Goal: Task Accomplishment & Management: Manage account settings

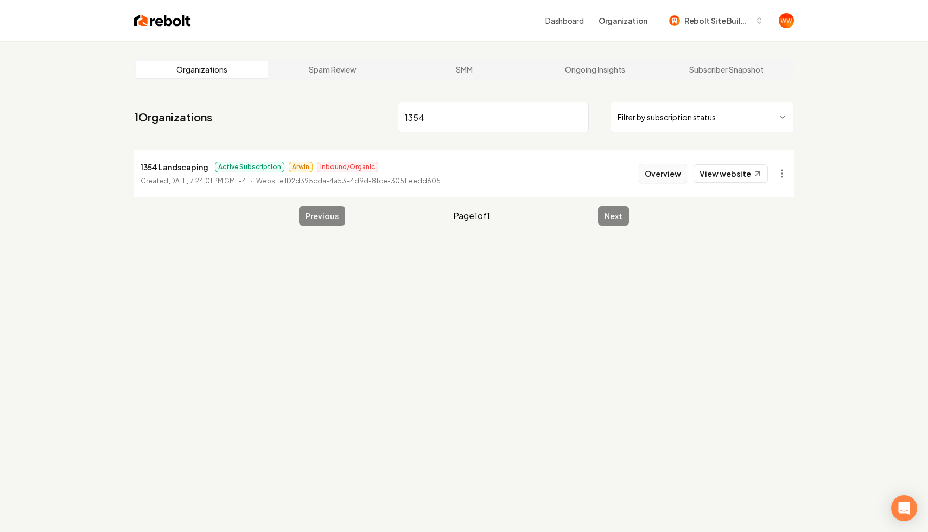
type input "1354"
click at [686, 178] on button "Overview" at bounding box center [663, 174] width 48 height 20
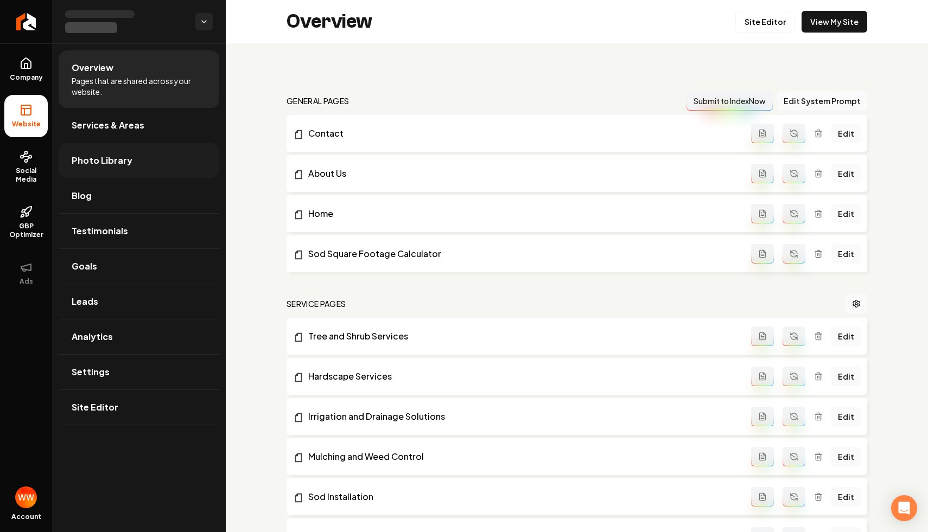
click at [160, 160] on link "Photo Library" at bounding box center [139, 160] width 161 height 35
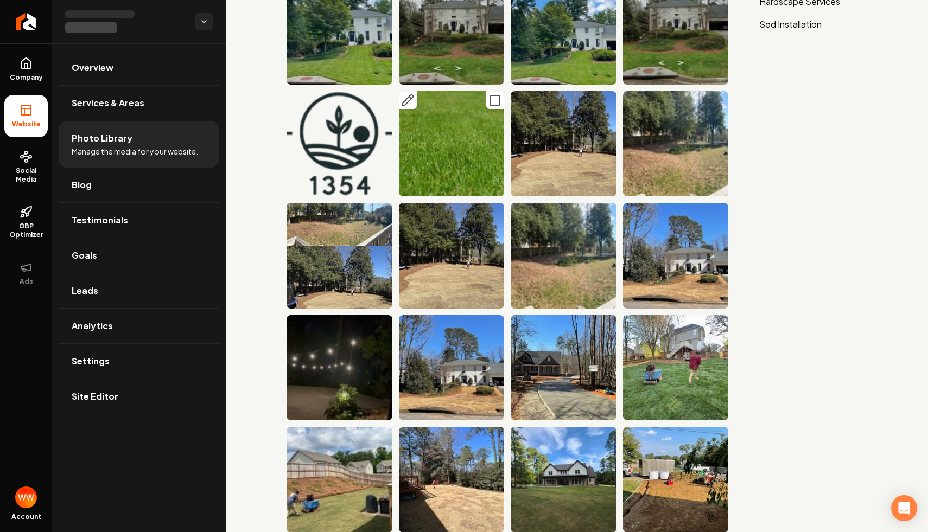
scroll to position [116, 0]
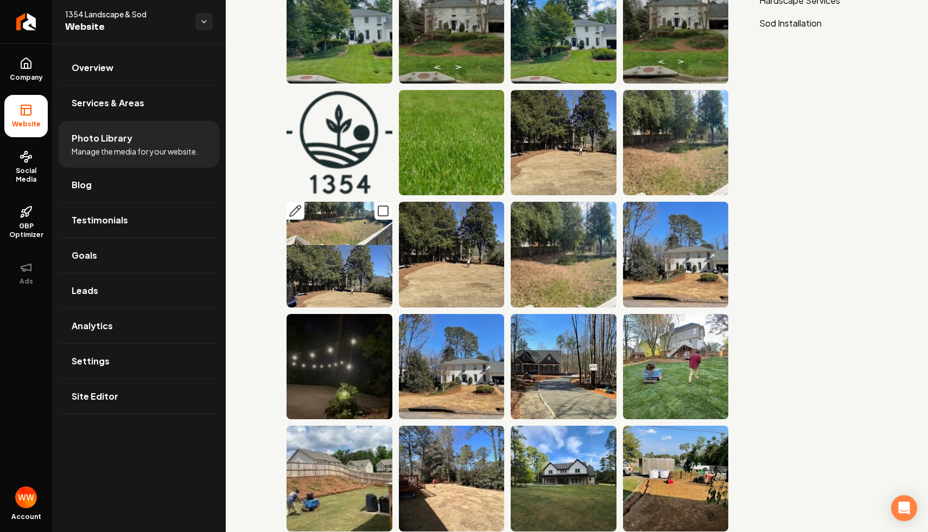
click at [353, 232] on img "Main content area" at bounding box center [340, 255] width 106 height 106
click at [571, 142] on img "Main content area" at bounding box center [564, 143] width 106 height 106
click at [698, 137] on img "Main content area" at bounding box center [676, 143] width 106 height 106
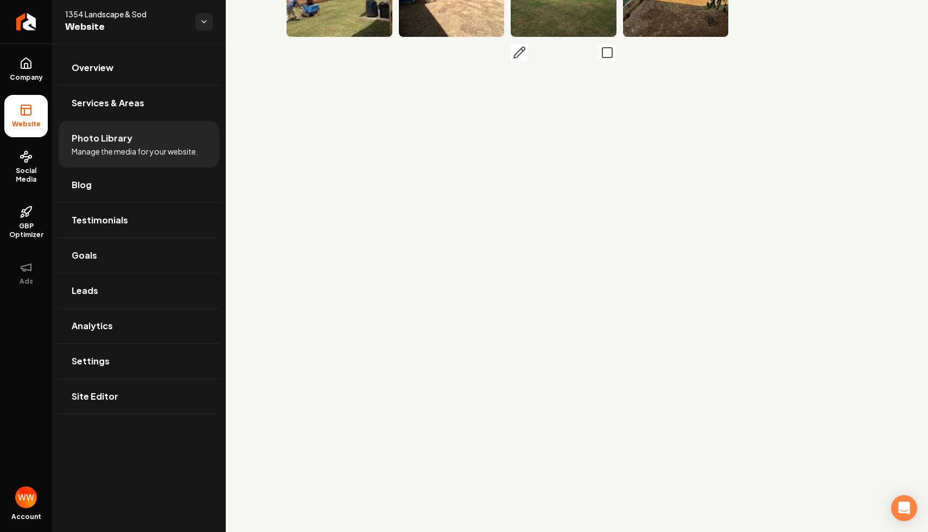
scroll to position [612, 0]
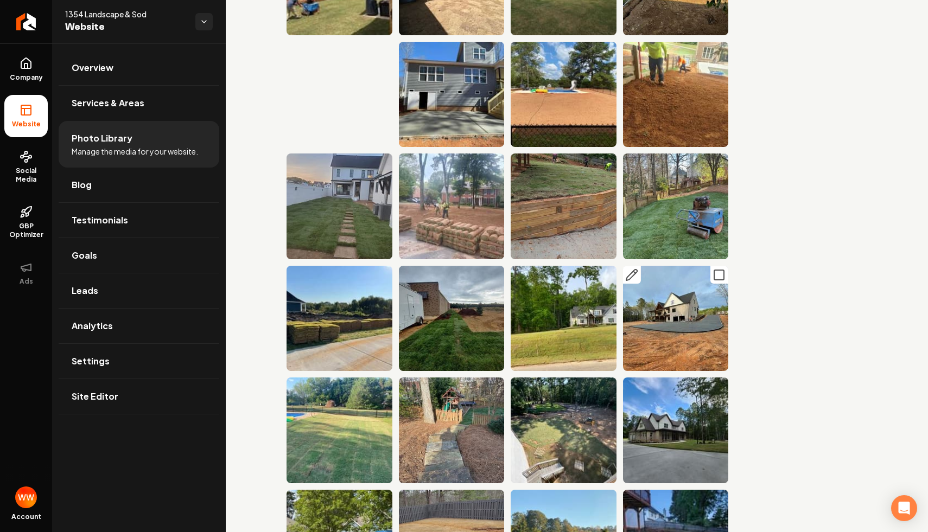
click at [637, 320] on img "Main content area" at bounding box center [676, 319] width 106 height 106
click at [658, 314] on img "Main content area" at bounding box center [676, 319] width 106 height 106
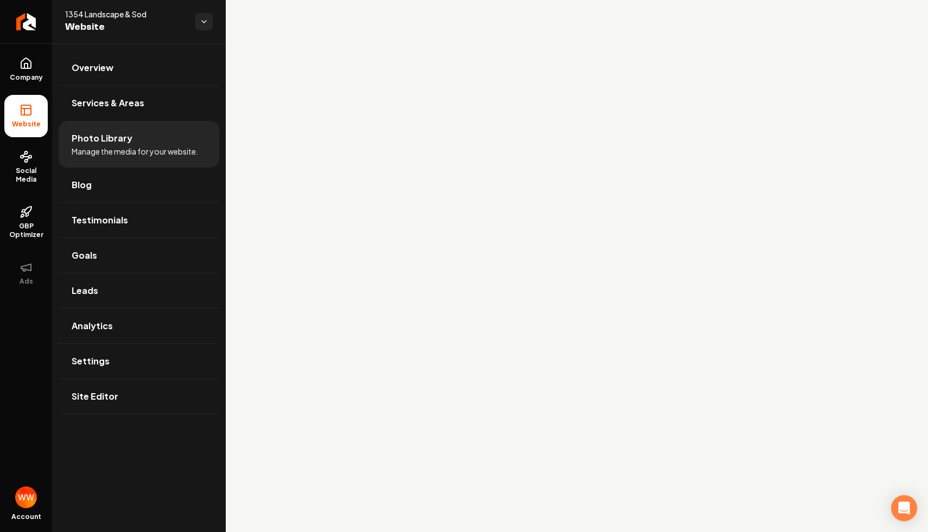
scroll to position [1318, 0]
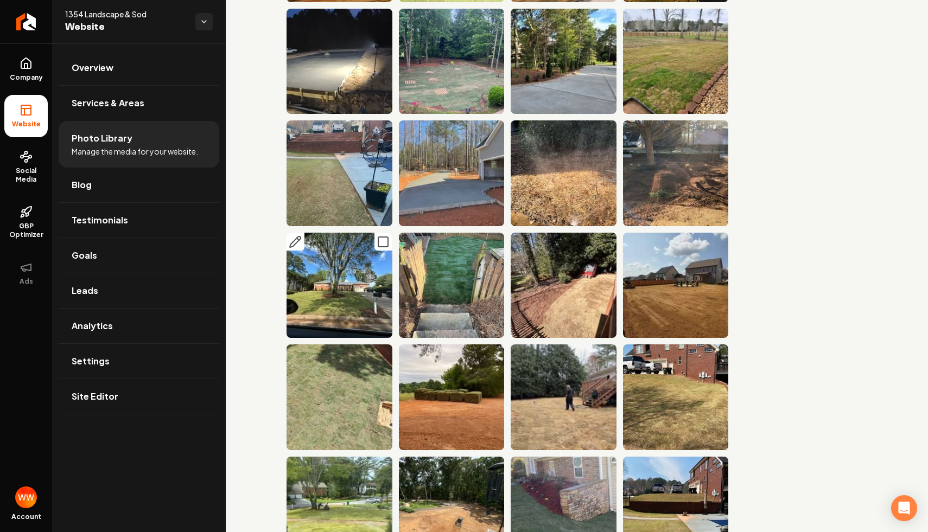
click at [366, 290] on img "Main content area" at bounding box center [340, 286] width 106 height 106
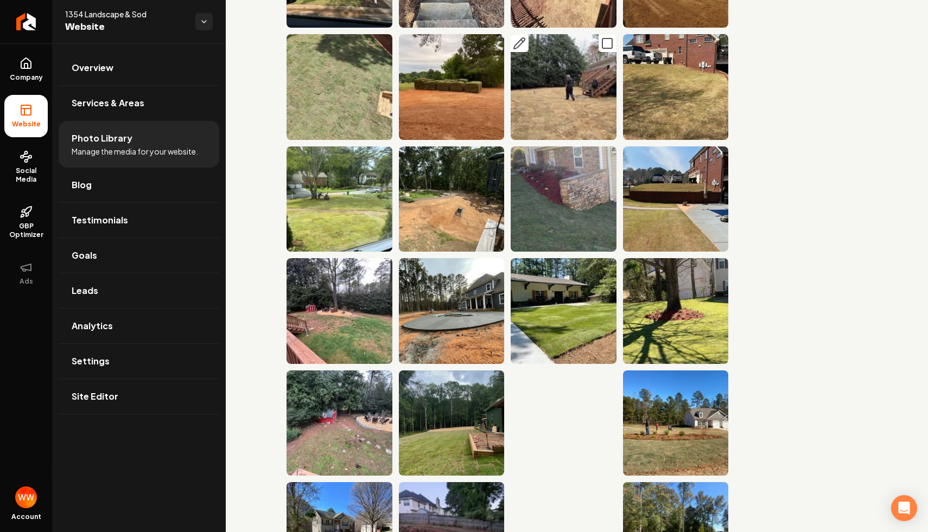
scroll to position [1632, 0]
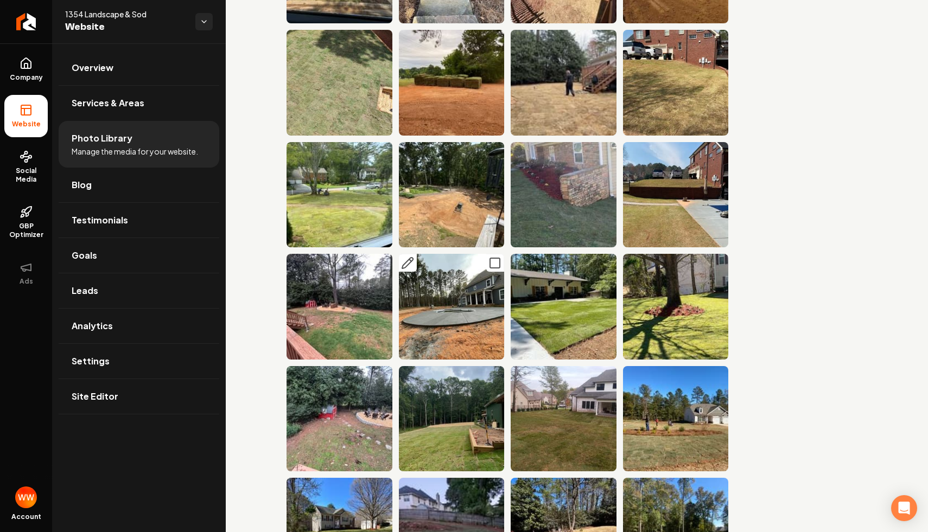
click at [484, 312] on img "Main content area" at bounding box center [452, 307] width 106 height 106
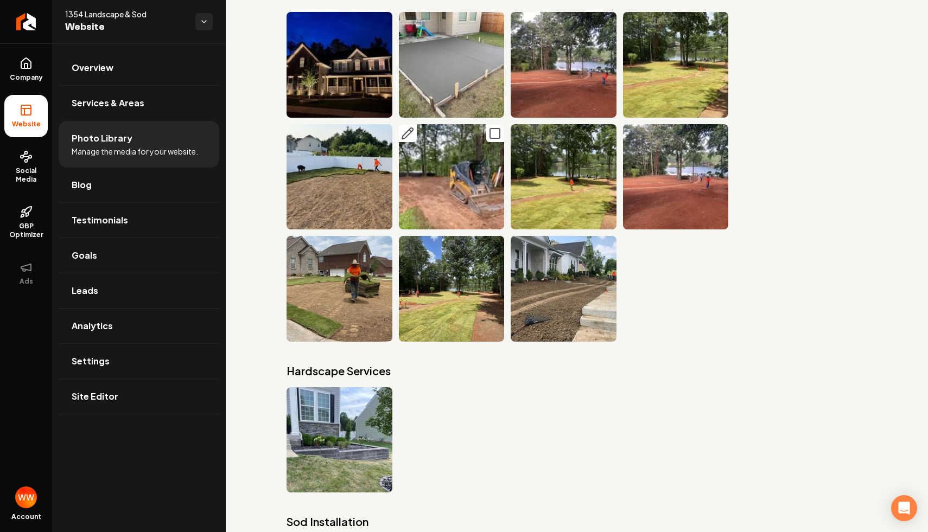
scroll to position [2539, 0]
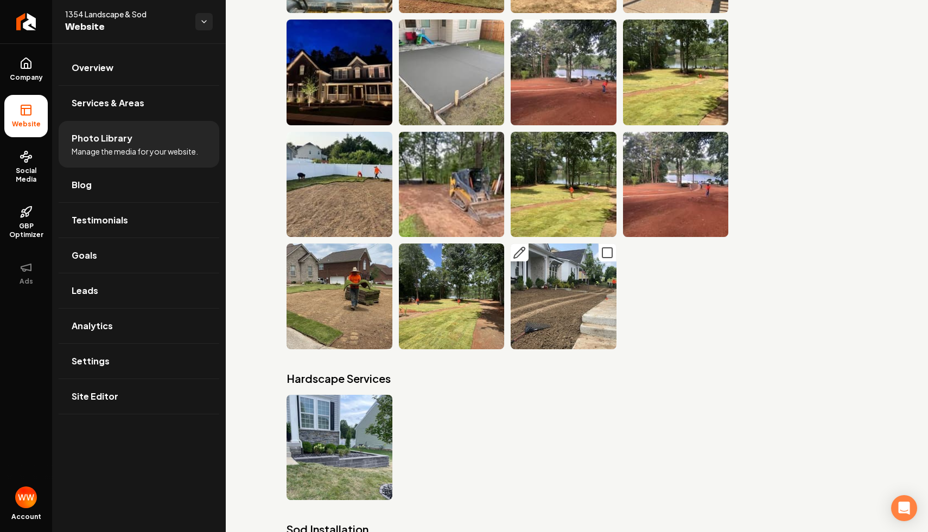
click at [523, 259] on button "Main content area" at bounding box center [520, 253] width 18 height 18
click at [606, 292] on img "Main content area" at bounding box center [564, 297] width 106 height 106
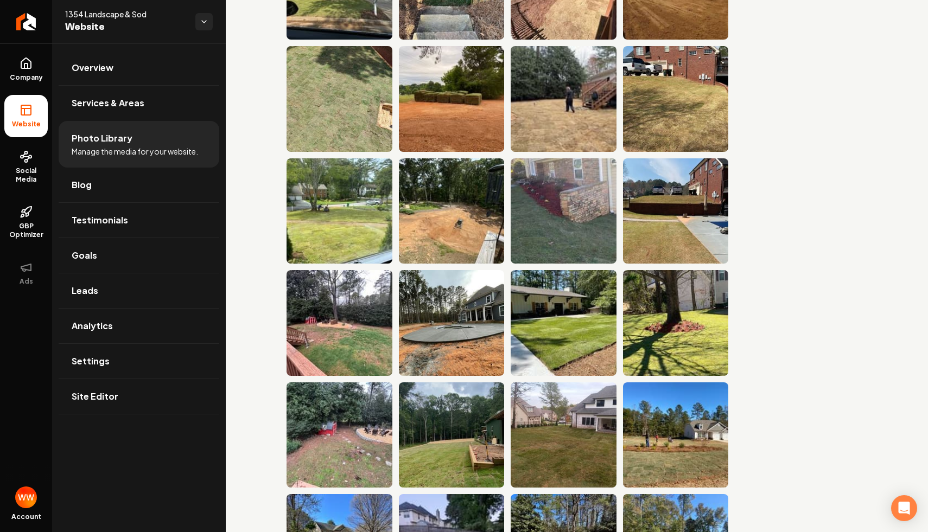
scroll to position [1610, 0]
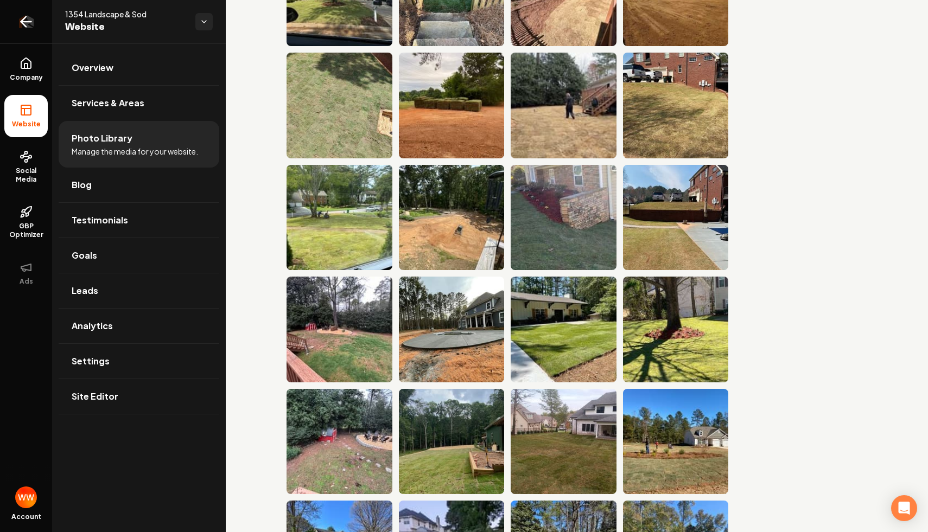
click at [33, 33] on link "Return to dashboard" at bounding box center [26, 21] width 52 height 43
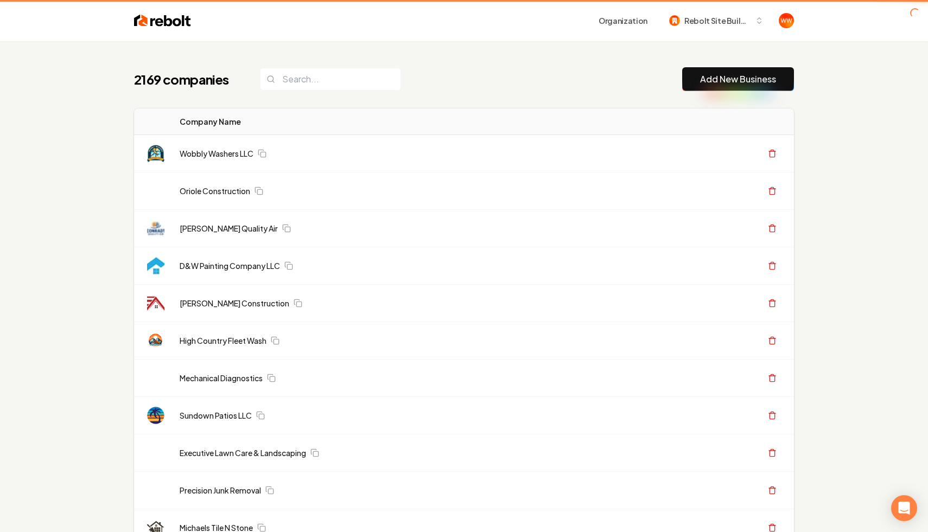
click at [433, 83] on div "2169 companies Add New Business" at bounding box center [464, 79] width 660 height 24
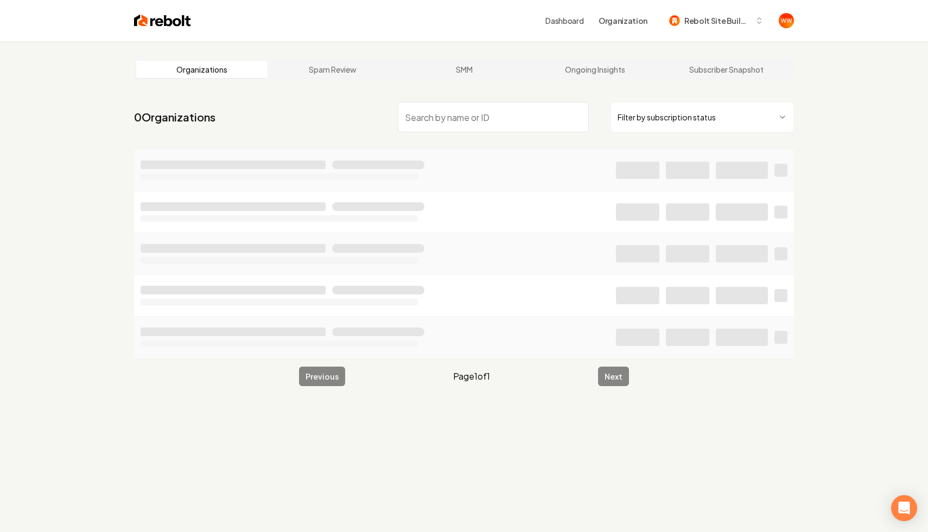
click at [448, 117] on input "search" at bounding box center [493, 117] width 191 height 30
type input "watt"
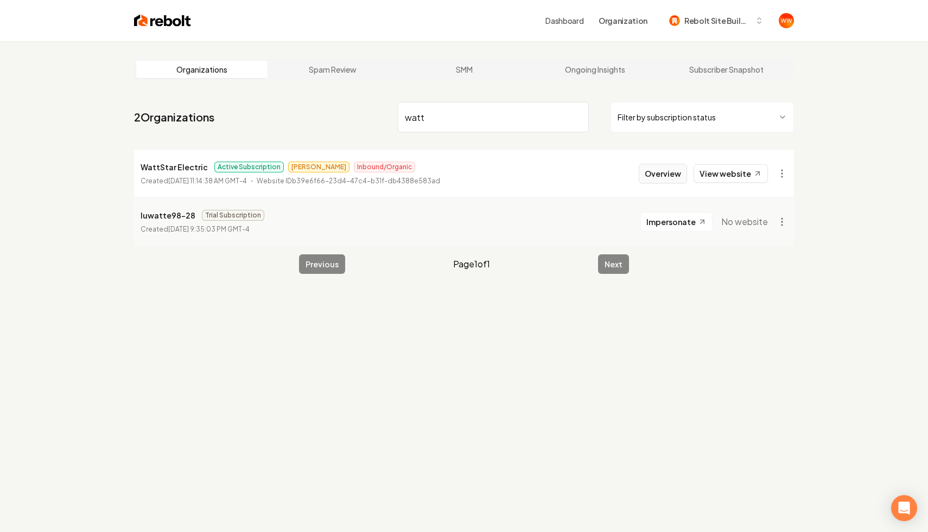
click at [660, 170] on button "Overview" at bounding box center [663, 174] width 48 height 20
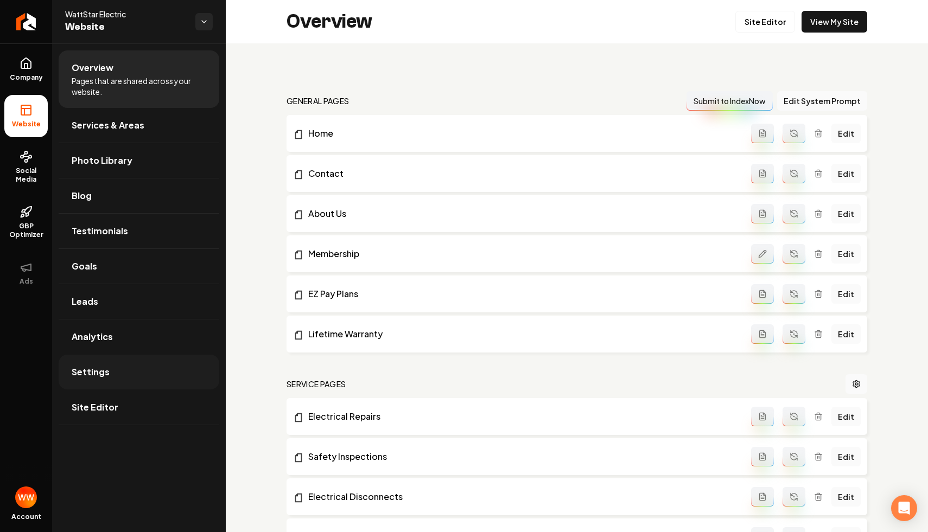
click at [140, 370] on link "Settings" at bounding box center [139, 372] width 161 height 35
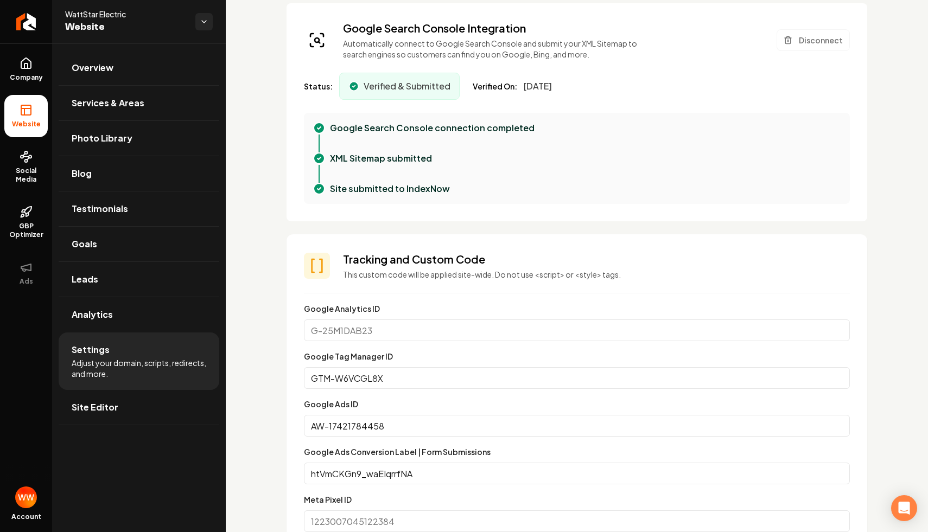
scroll to position [428, 0]
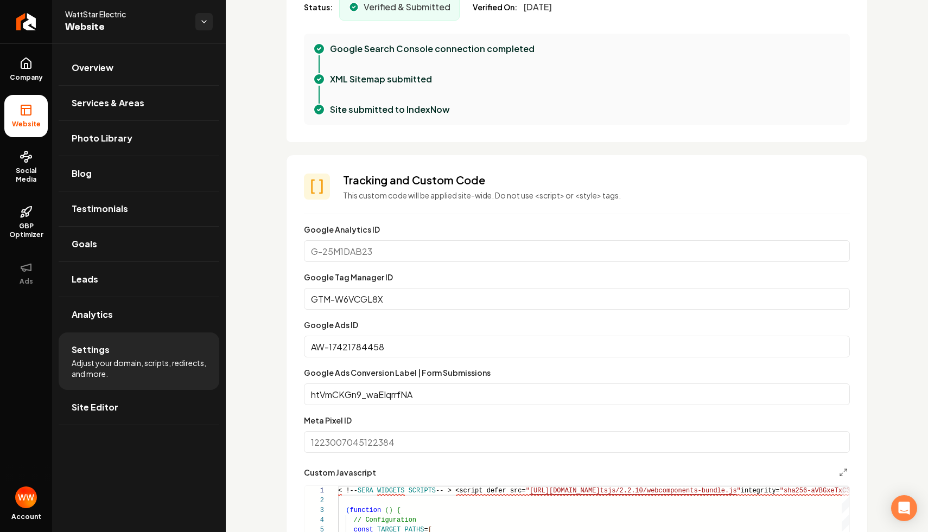
click at [418, 299] on input "GTM-W6VCGL8X" at bounding box center [577, 299] width 546 height 22
click at [413, 354] on input "AW-17421784458" at bounding box center [577, 347] width 546 height 22
click at [393, 208] on section "Tracking and Custom Code This custom code will be applied site-wide. Do not use…" at bounding box center [577, 432] width 581 height 555
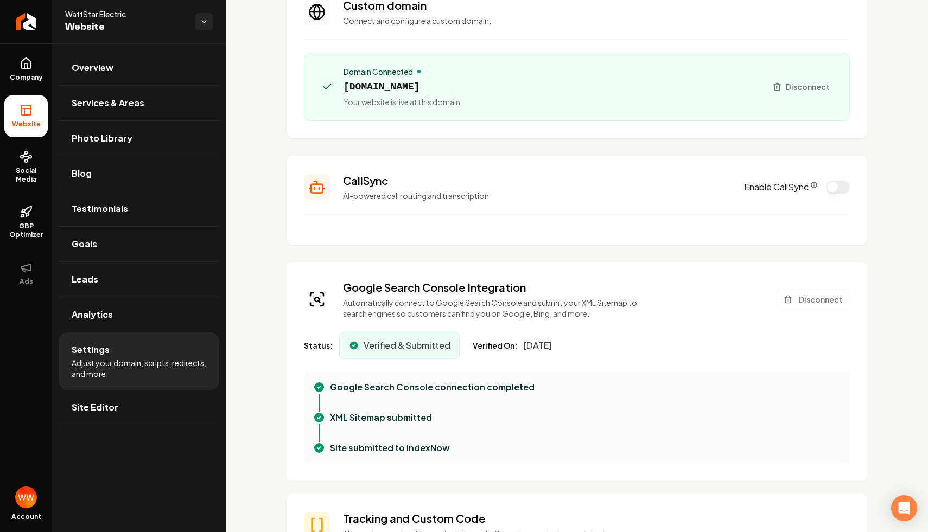
scroll to position [0, 0]
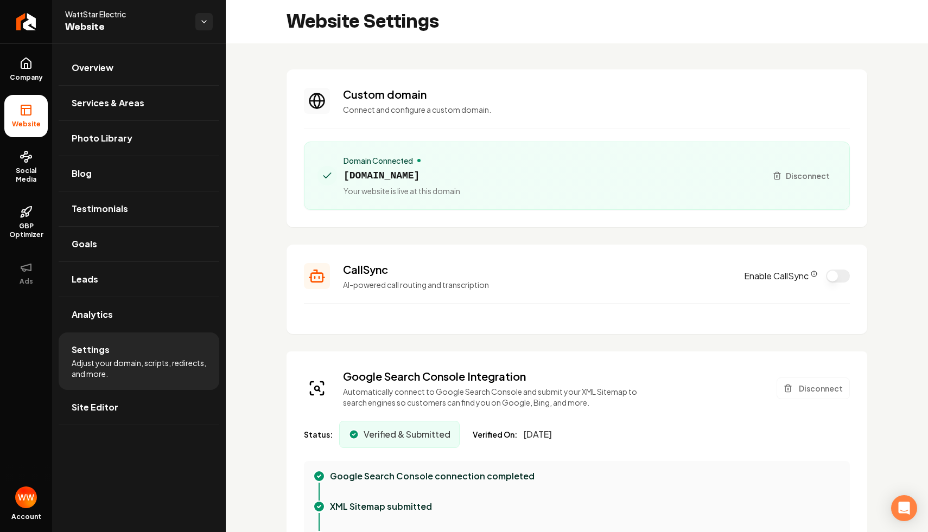
drag, startPoint x: 390, startPoint y: 194, endPoint x: 358, endPoint y: 148, distance: 56.9
click at [358, 148] on div "Domain Connected [DOMAIN_NAME] Your website is live at this domain Disconnect" at bounding box center [577, 176] width 546 height 68
click at [409, 186] on span "Your website is live at this domain" at bounding box center [402, 191] width 117 height 11
